Goal: Task Accomplishment & Management: Manage account settings

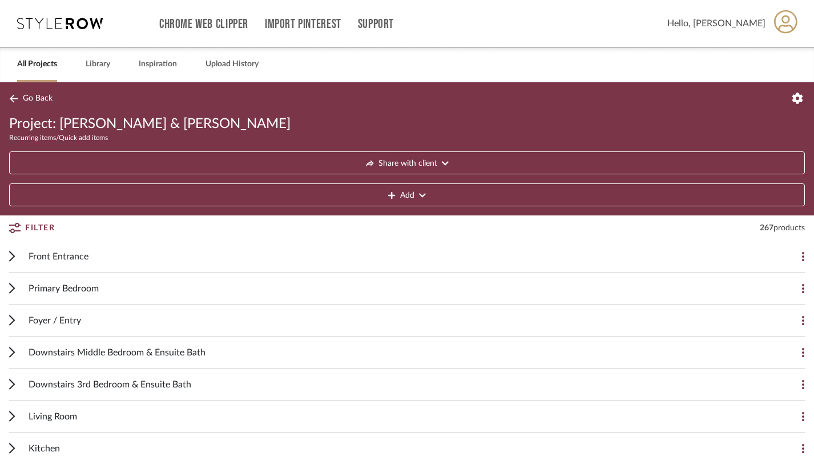
click at [38, 71] on link "All Projects" at bounding box center [37, 64] width 40 height 15
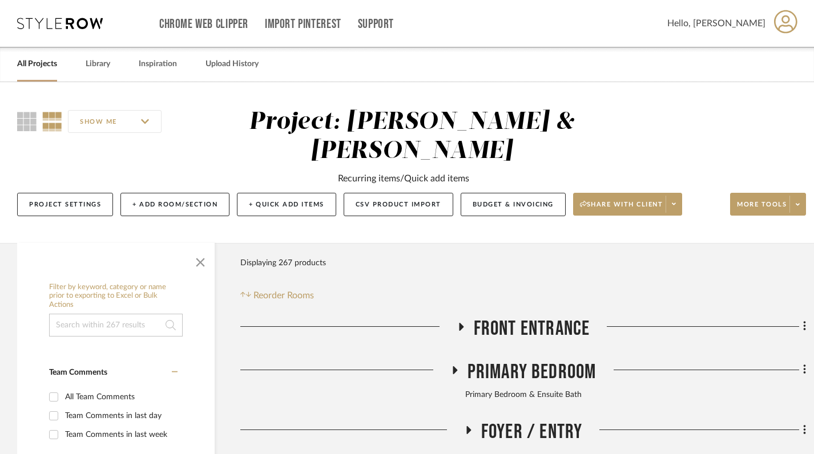
click at [28, 65] on link "All Projects" at bounding box center [37, 64] width 40 height 15
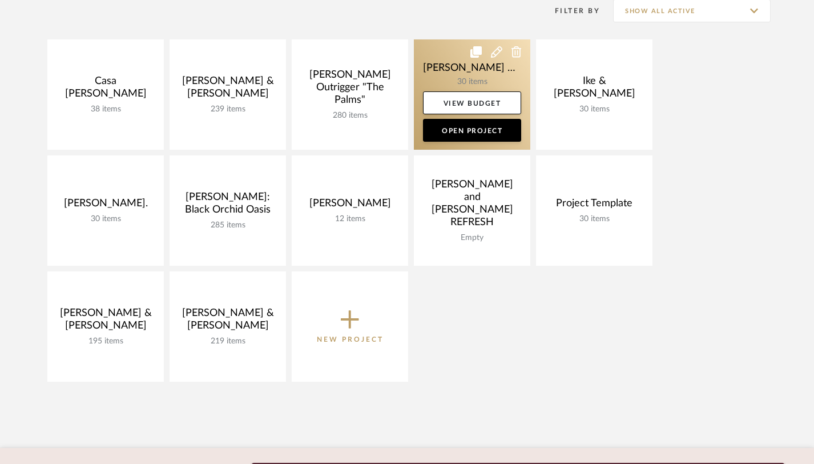
scroll to position [172, 0]
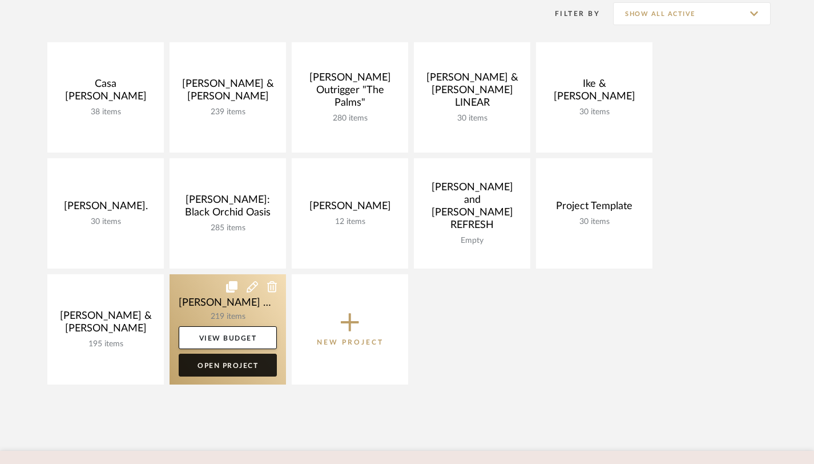
click at [243, 363] on link "Open Project" at bounding box center [228, 364] width 98 height 23
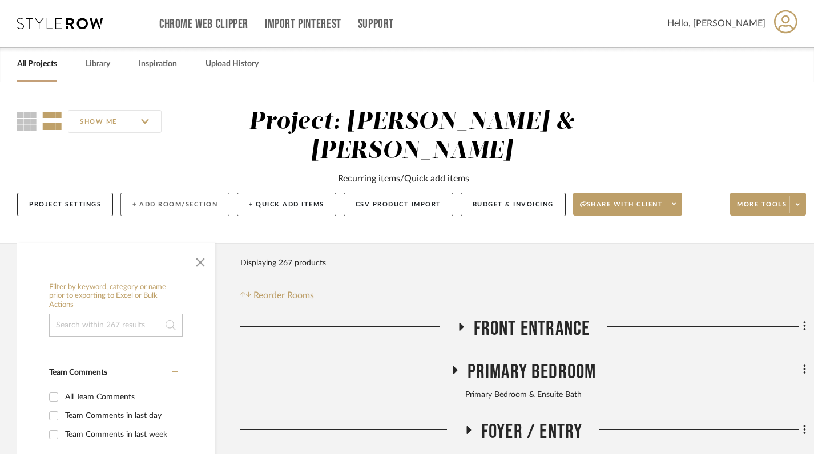
click at [156, 193] on button "+ Add Room/Section" at bounding box center [174, 204] width 109 height 23
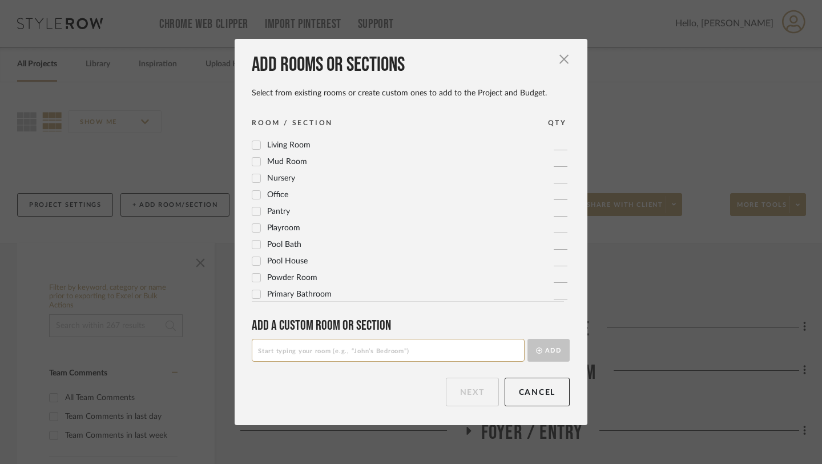
scroll to position [381, 0]
click at [291, 356] on input at bounding box center [388, 350] width 273 height 23
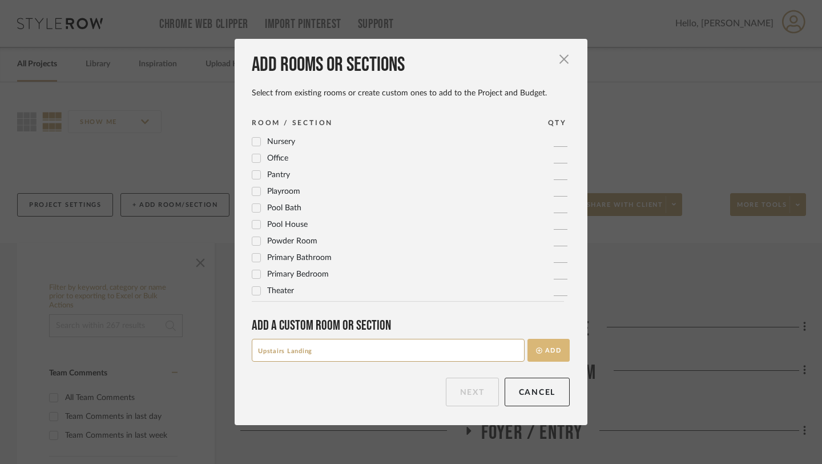
type input "Upstairs Landing"
click at [546, 349] on button "Add" at bounding box center [549, 350] width 42 height 23
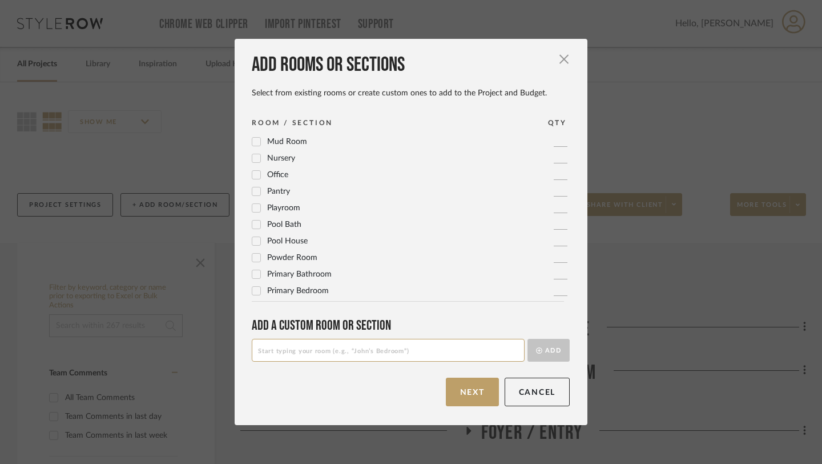
scroll to position [0, 0]
click at [470, 393] on button "Next" at bounding box center [472, 391] width 53 height 29
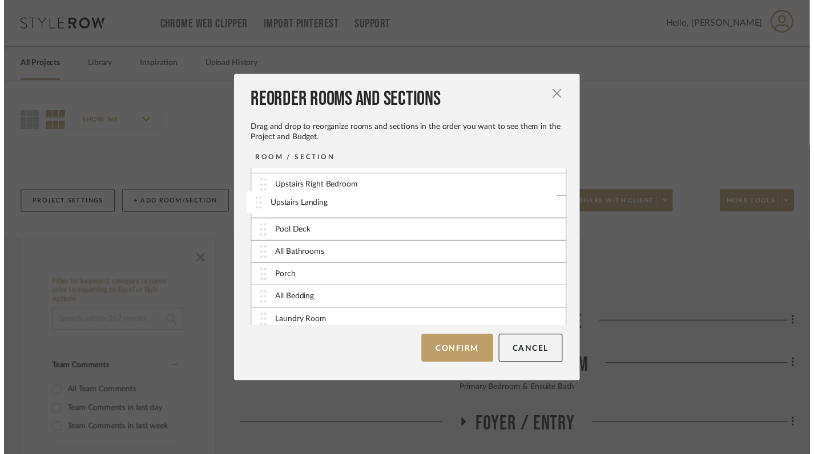
scroll to position [212, 0]
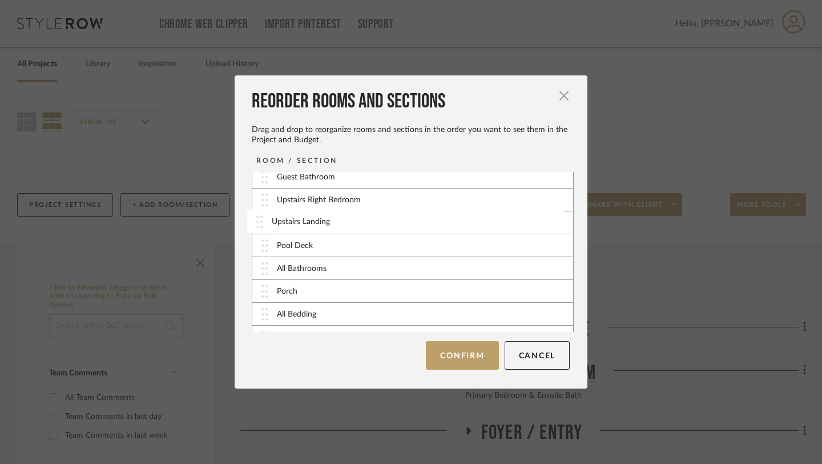
drag, startPoint x: 314, startPoint y: 325, endPoint x: 313, endPoint y: 225, distance: 99.9
click at [457, 359] on button "Confirm" at bounding box center [462, 355] width 73 height 29
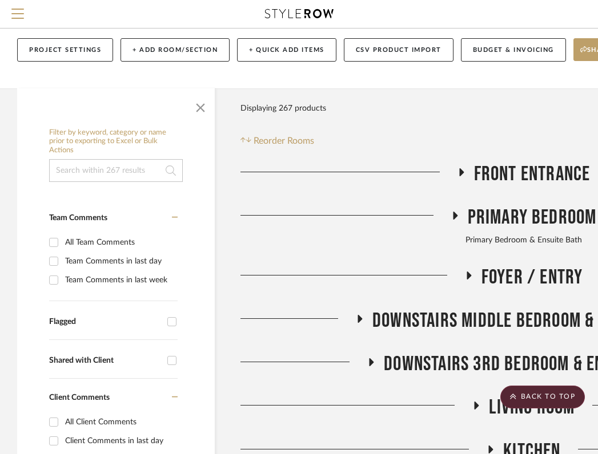
scroll to position [0, 0]
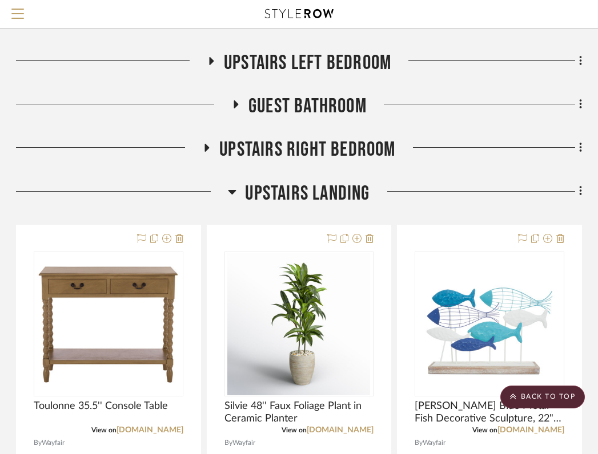
scroll to position [557, 224]
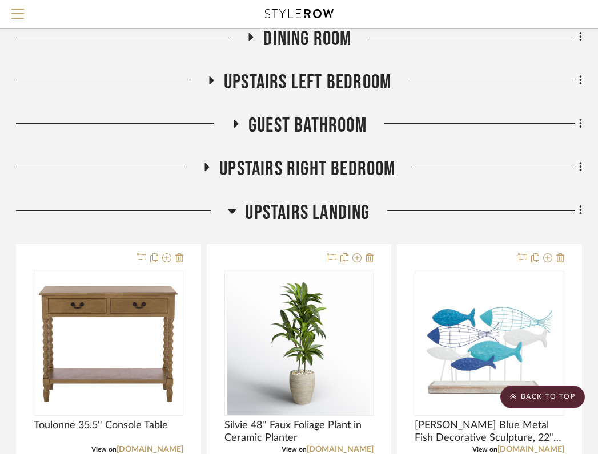
click at [231, 210] on icon at bounding box center [232, 212] width 8 height 5
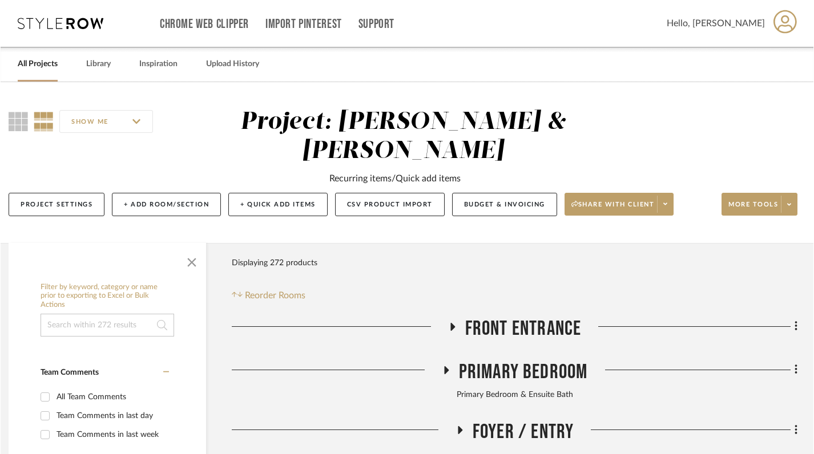
scroll to position [0, 8]
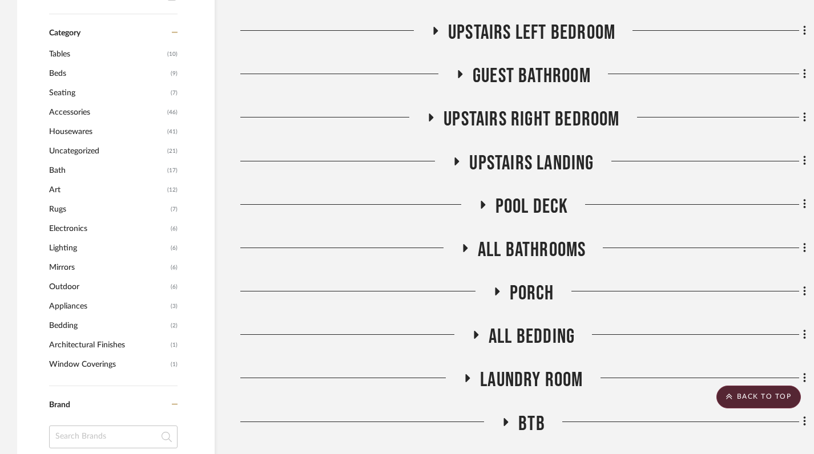
scroll to position [660, 0]
click at [455, 158] on icon at bounding box center [457, 162] width 5 height 8
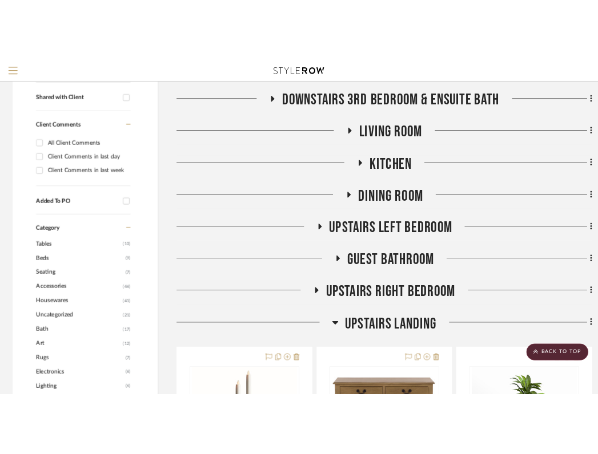
scroll to position [440, 0]
